Goal: Information Seeking & Learning: Learn about a topic

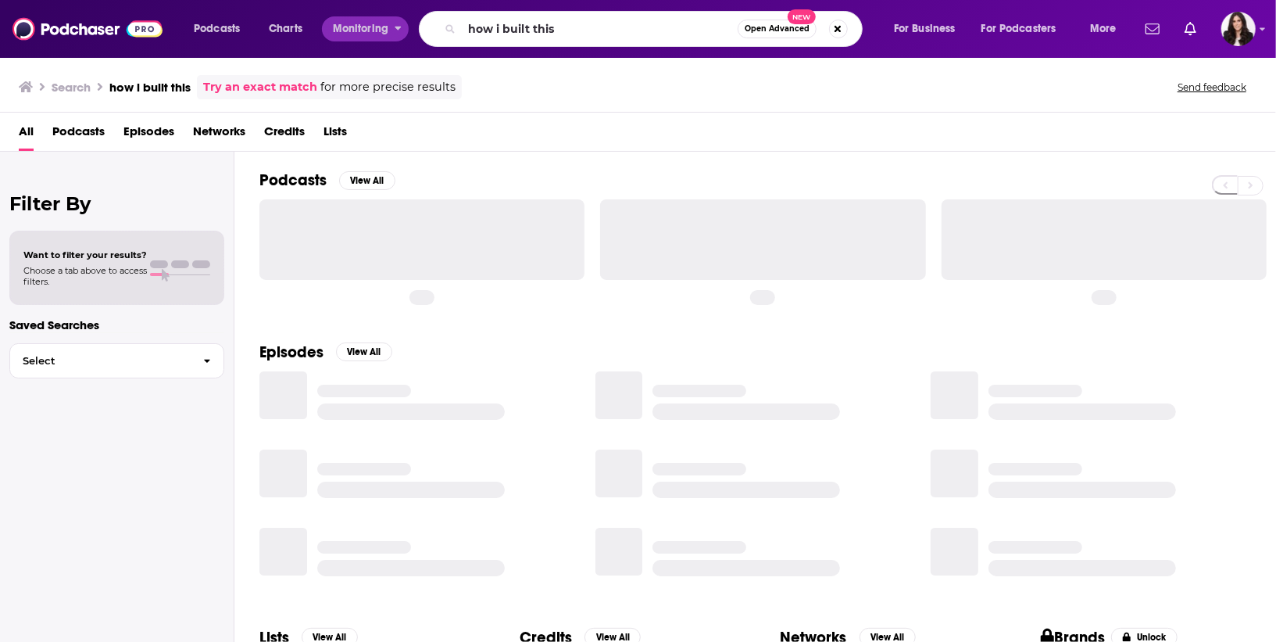
click at [399, 28] on div "Podcasts Charts Monitoring how i built this Open Advanced New For Business For …" at bounding box center [657, 29] width 949 height 36
type input "Spectrum Culture Enjoy Your Life podcast:"
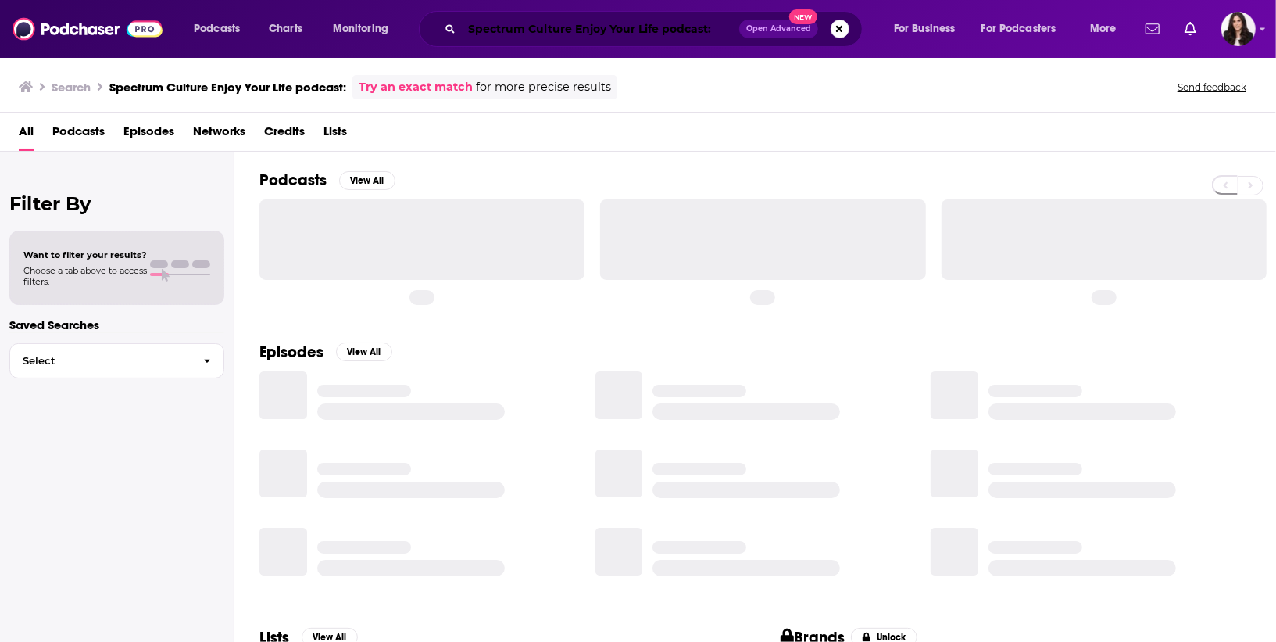
click at [719, 21] on input "Spectrum Culture Enjoy Your Life podcast:" at bounding box center [600, 28] width 277 height 25
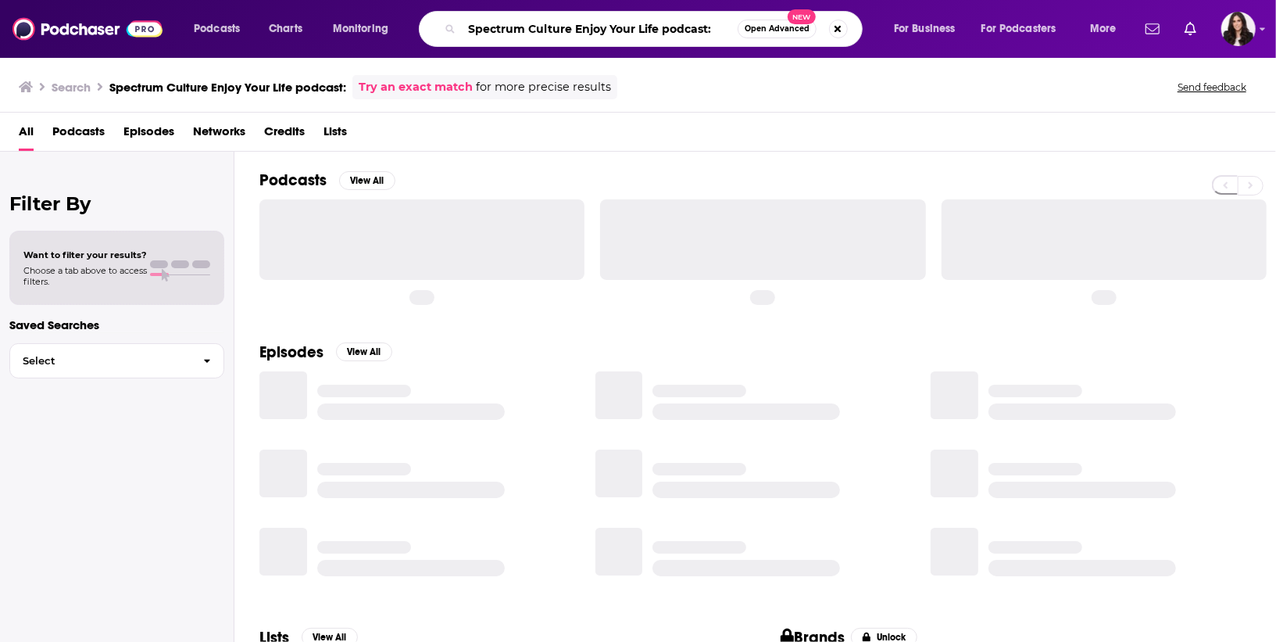
click at [712, 27] on input "Spectrum Culture Enjoy Your Life podcast:" at bounding box center [600, 28] width 276 height 25
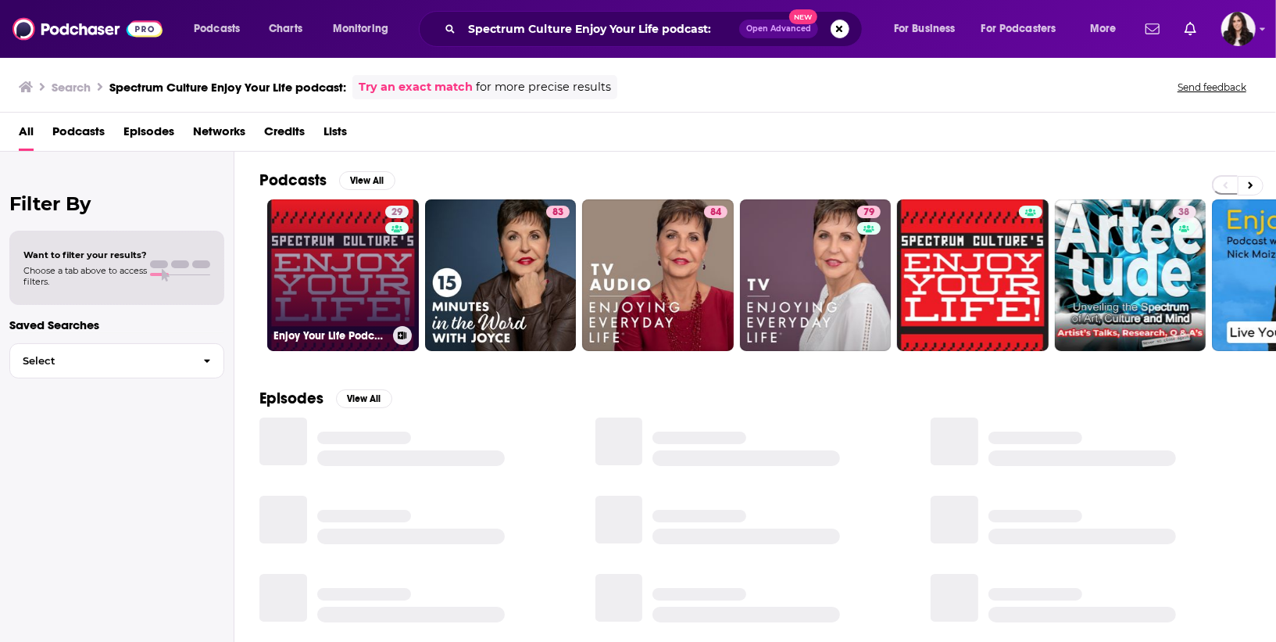
click at [377, 274] on link "29 Enjoy Your Life Podcast" at bounding box center [343, 275] width 152 height 152
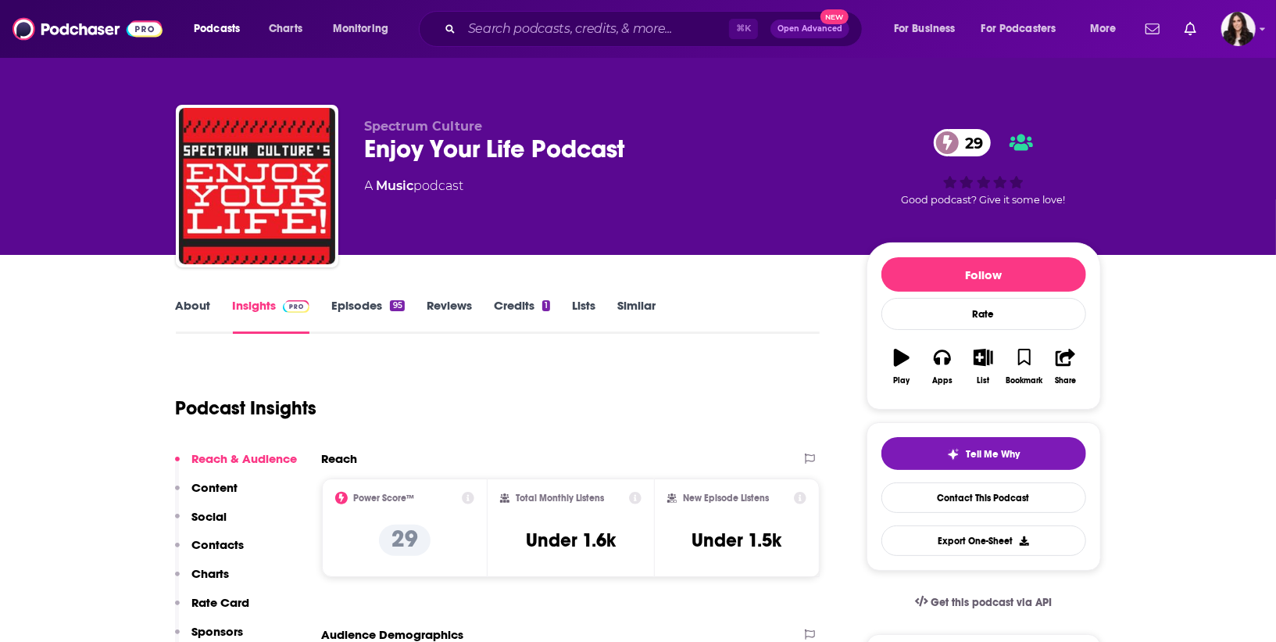
click at [202, 299] on link "About" at bounding box center [193, 316] width 35 height 36
